Goal: Task Accomplishment & Management: Manage account settings

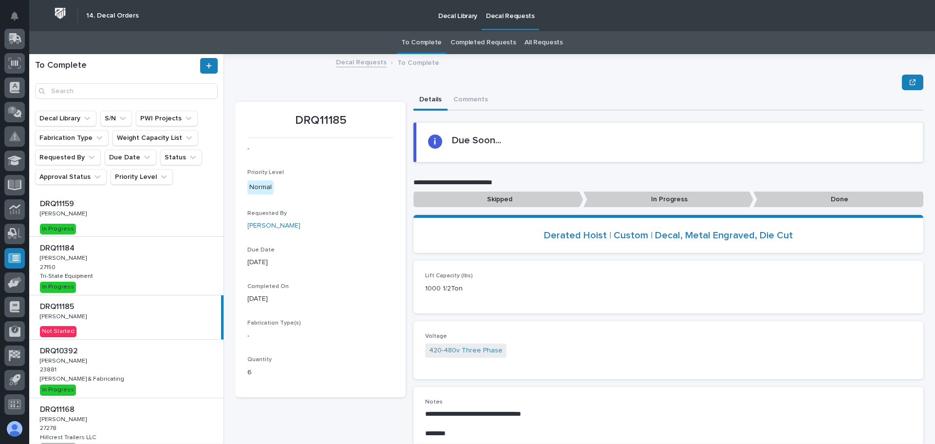
click at [105, 266] on div "DRQ11184 DRQ11184 [PERSON_NAME] [PERSON_NAME] 27150 27150 Tri-State Equipment T…" at bounding box center [126, 266] width 194 height 58
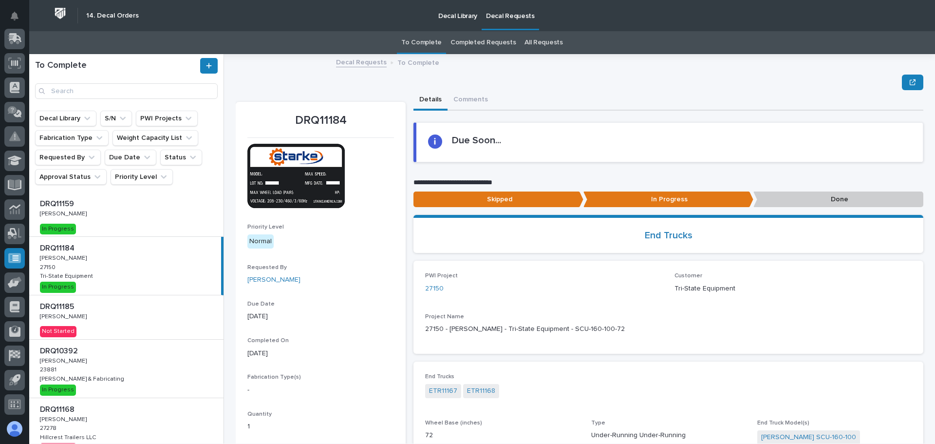
click at [788, 202] on p "Done" at bounding box center [839, 199] width 170 height 16
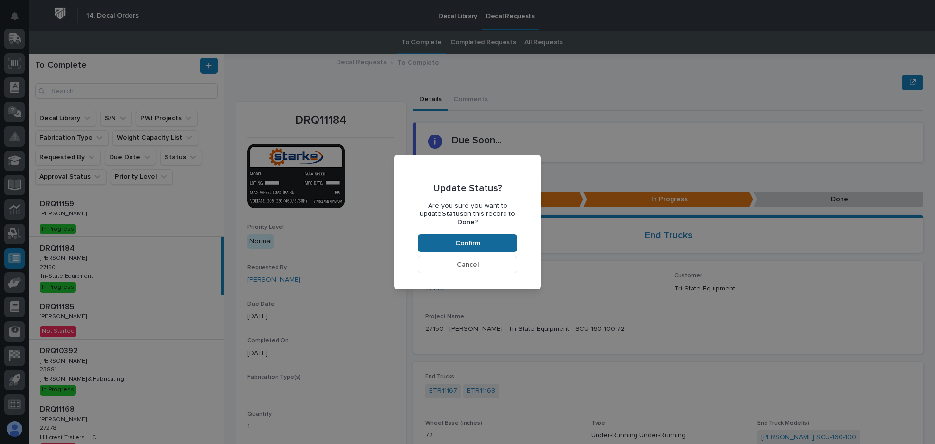
click at [468, 239] on span "Confirm" at bounding box center [467, 243] width 25 height 9
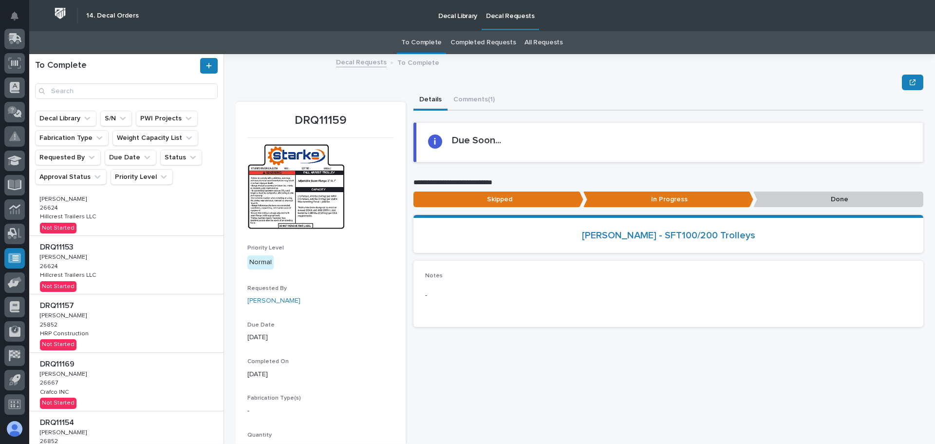
scroll to position [337, 0]
click at [129, 377] on div "DRQ11154 DRQ11154 [PERSON_NAME] [PERSON_NAME] 26852 26852 [PERSON_NAME] [PERSON…" at bounding box center [126, 382] width 194 height 58
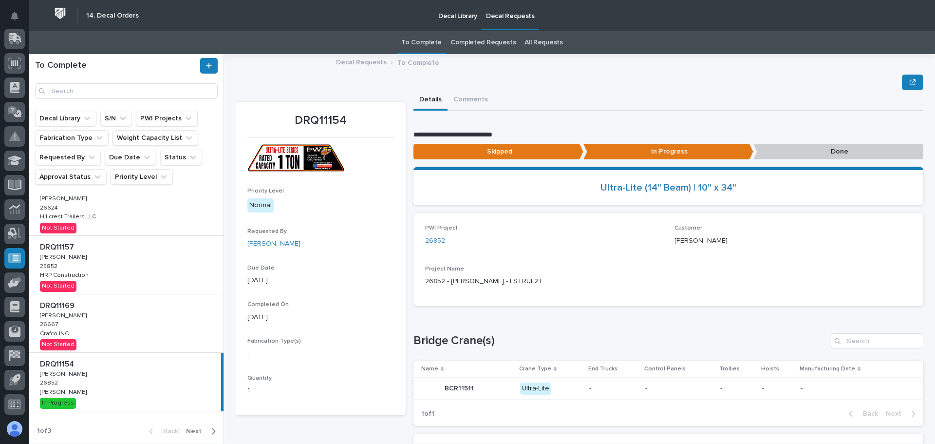
click at [827, 149] on p "Done" at bounding box center [839, 152] width 170 height 16
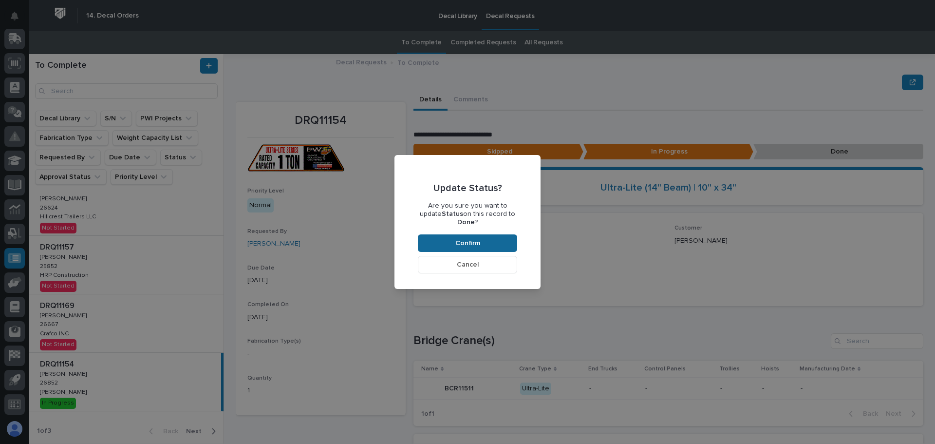
click at [479, 239] on span "Confirm" at bounding box center [467, 243] width 25 height 9
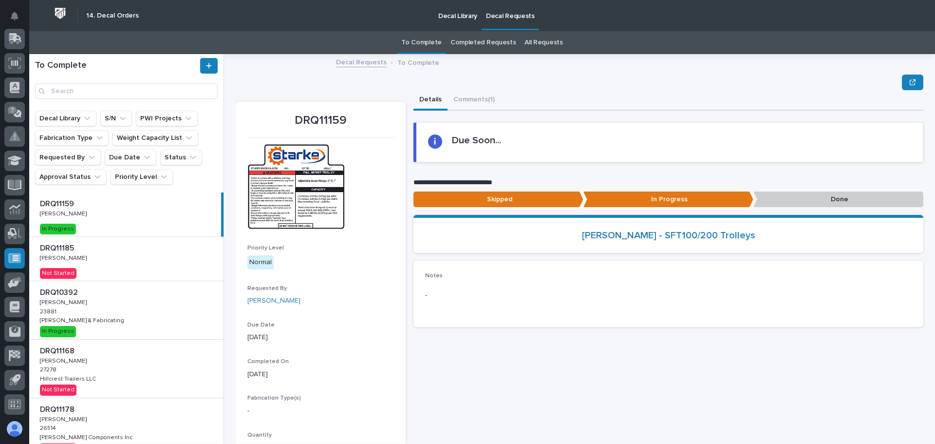
click at [483, 42] on link "Completed Requests" at bounding box center [483, 42] width 65 height 23
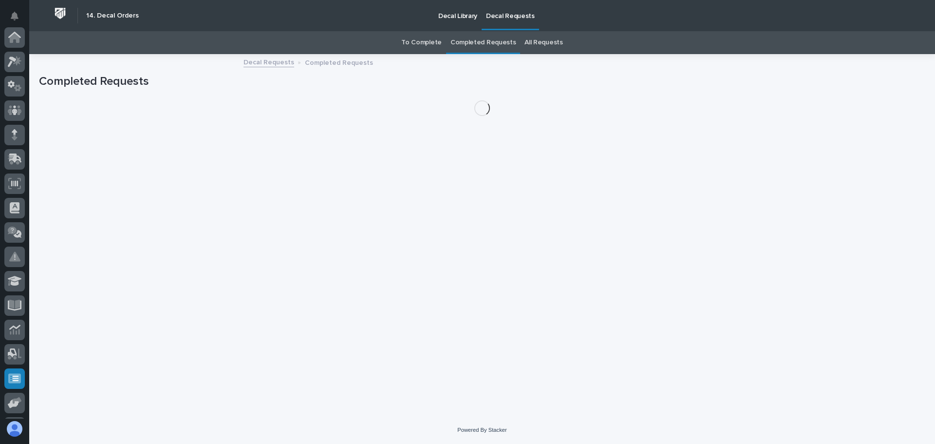
scroll to position [120, 0]
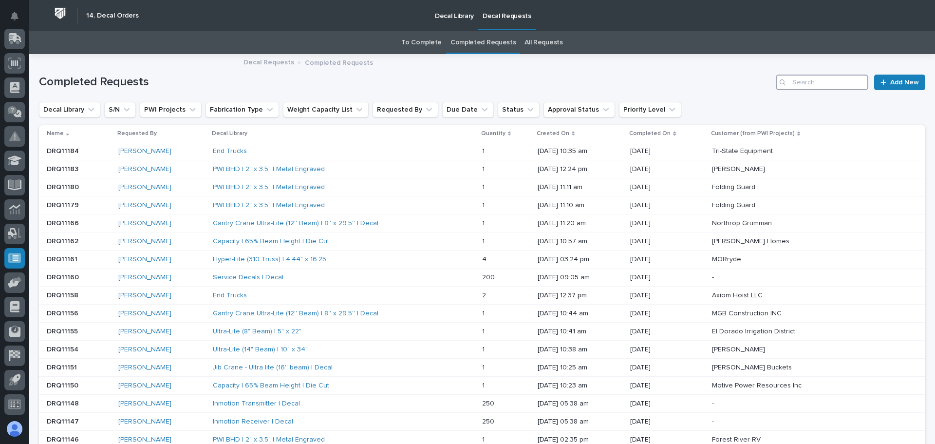
click at [819, 86] on input "Search" at bounding box center [822, 83] width 93 height 16
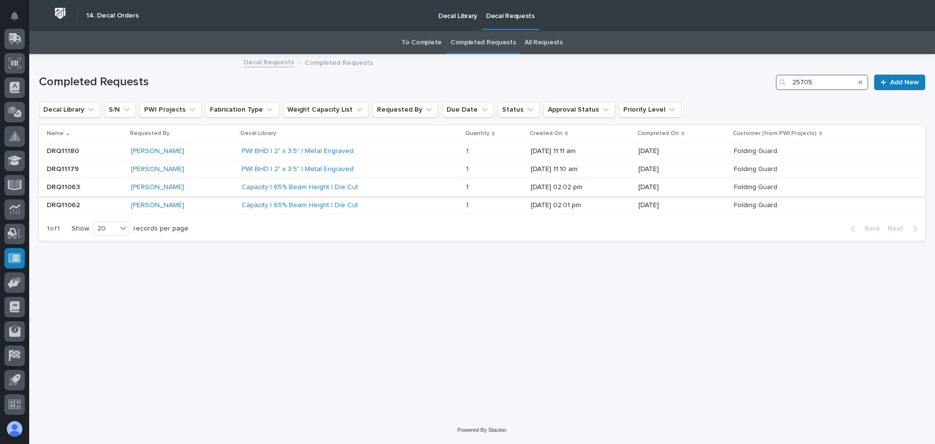
type input "25705"
click at [343, 188] on div "Capacity | 65% Beam Height | Die Cut" at bounding box center [327, 187] width 170 height 8
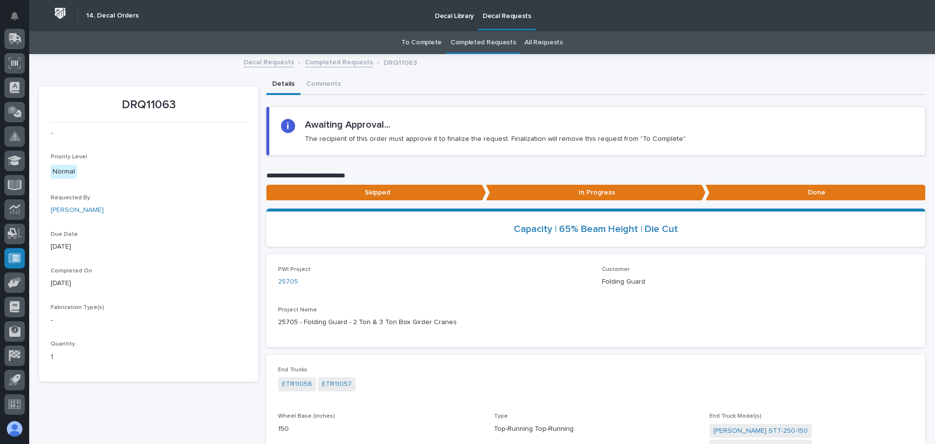
click at [353, 65] on link "Completed Requests" at bounding box center [339, 61] width 68 height 11
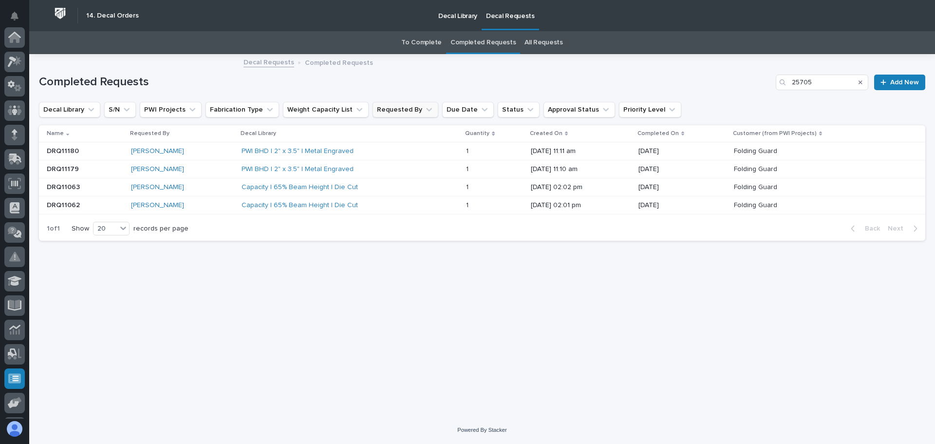
scroll to position [120, 0]
click at [200, 170] on div "[PERSON_NAME]" at bounding box center [182, 169] width 102 height 8
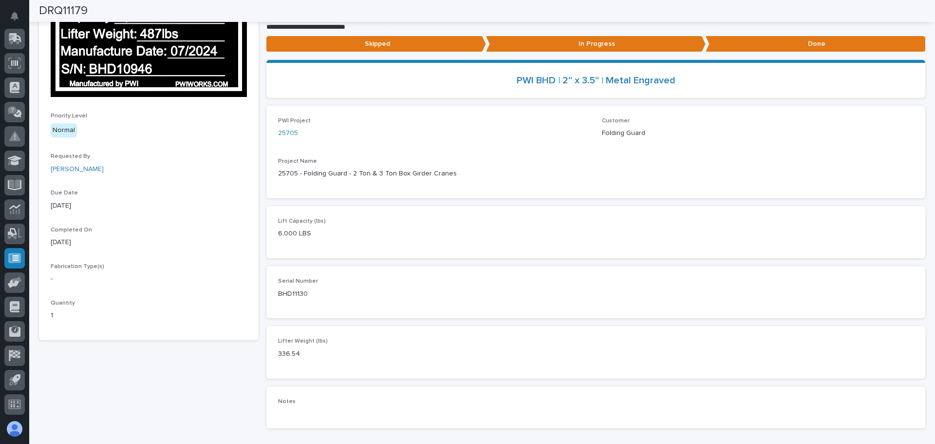
scroll to position [120, 0]
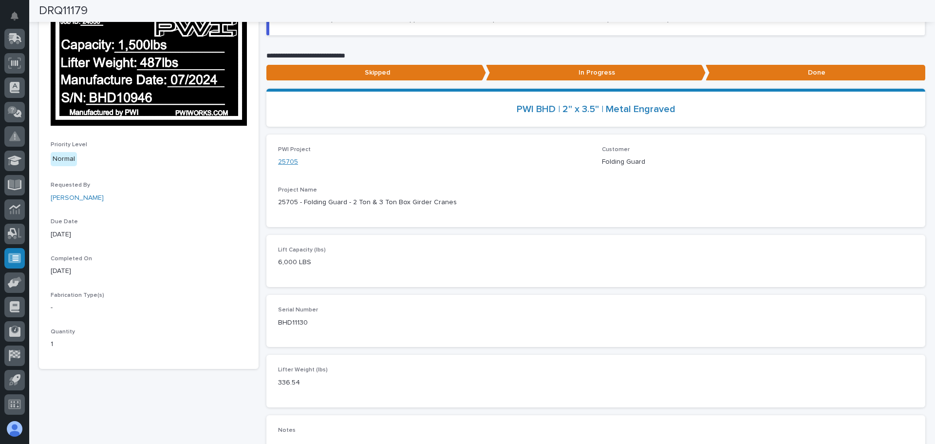
click at [283, 162] on link "25705" at bounding box center [288, 162] width 20 height 10
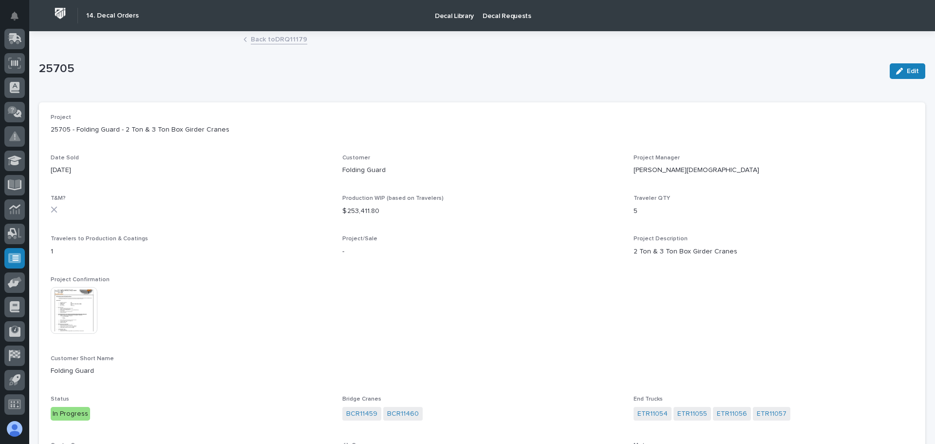
click at [87, 306] on img at bounding box center [74, 310] width 47 height 47
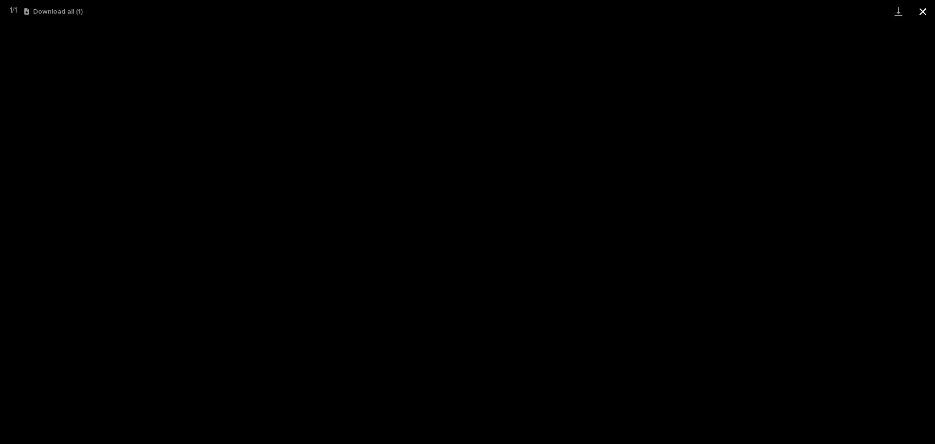
click at [920, 12] on button "Close gallery" at bounding box center [923, 11] width 24 height 23
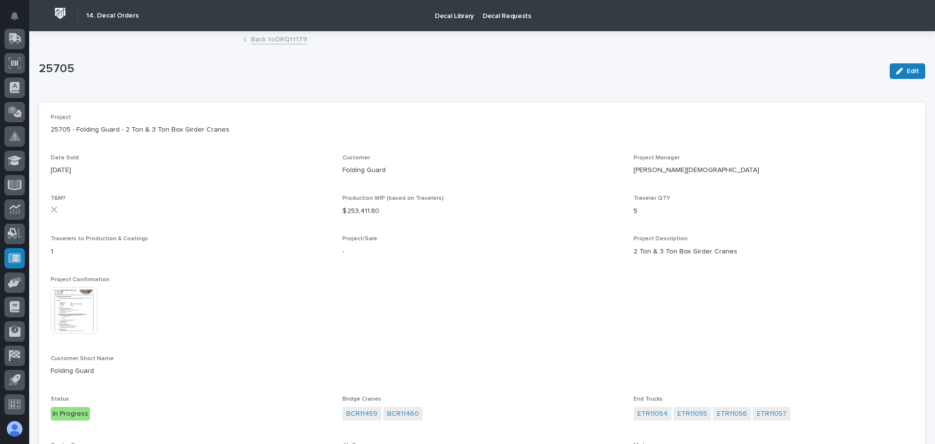
click at [270, 37] on link "Back to DRQ11179" at bounding box center [279, 38] width 57 height 11
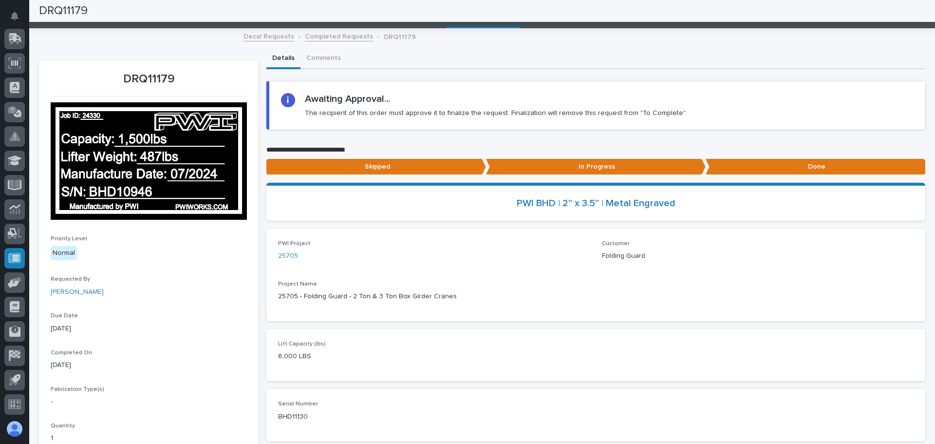
scroll to position [22, 0]
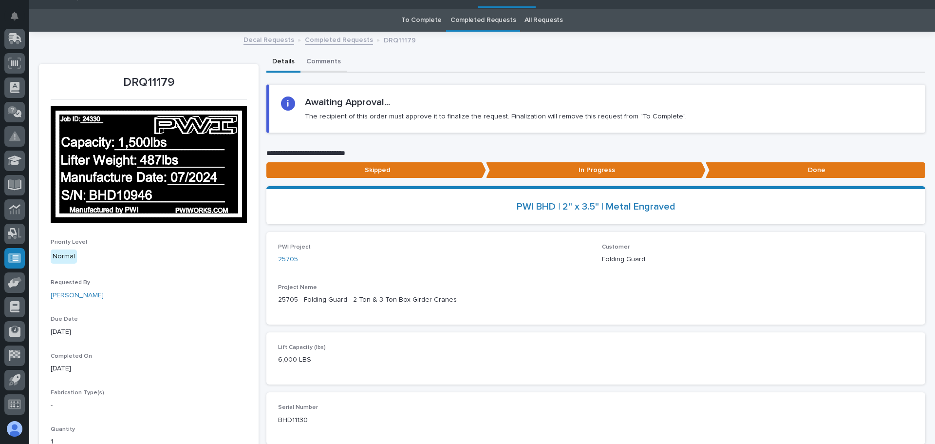
click at [321, 65] on button "Comments" at bounding box center [324, 62] width 46 height 20
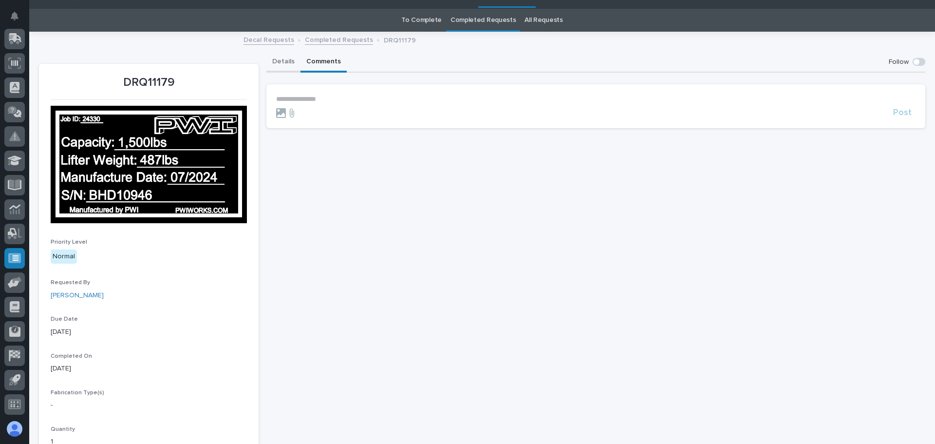
click at [282, 64] on button "Details" at bounding box center [283, 62] width 34 height 20
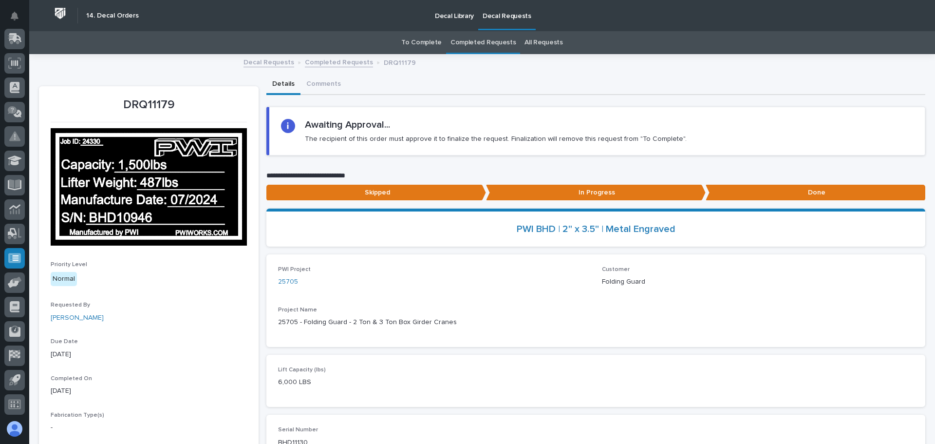
click at [282, 64] on link "Decal Requests" at bounding box center [269, 61] width 51 height 11
